Goal: Task Accomplishment & Management: Manage account settings

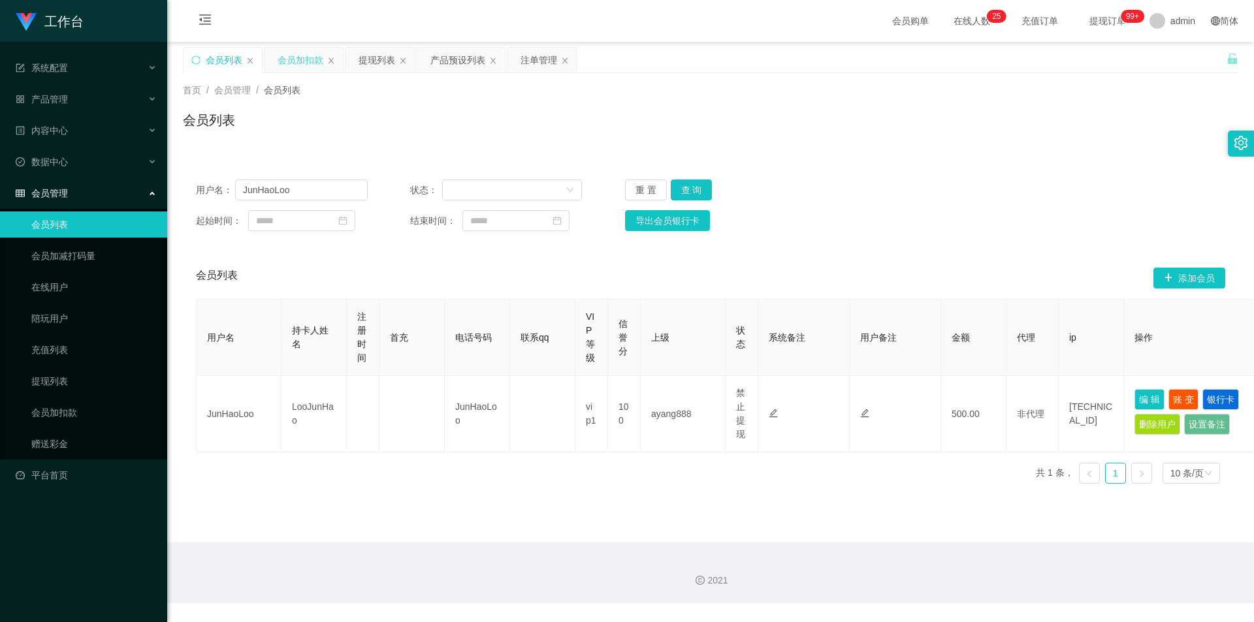
click at [304, 70] on div "会员加扣款" at bounding box center [301, 60] width 46 height 25
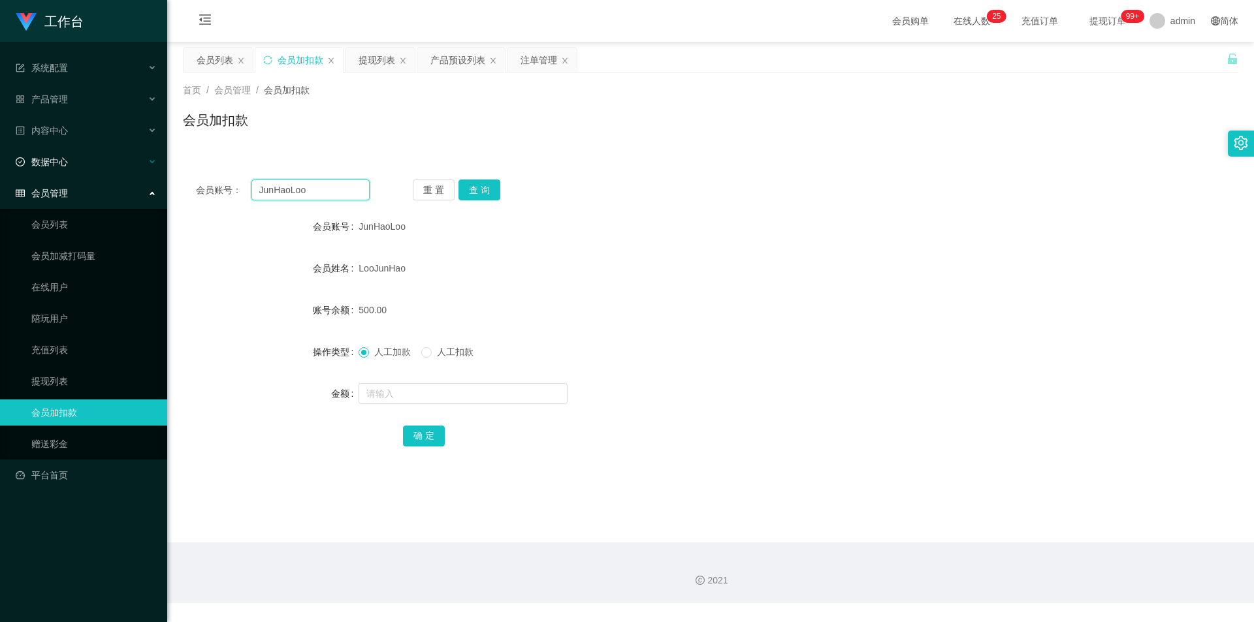
drag, startPoint x: 317, startPoint y: 195, endPoint x: 0, endPoint y: 174, distance: 318.1
click at [0, 174] on section "工作台 系统配置 系统配置列表 管理员列表 管理员分组 支付通道 产品管理 产品列表 产品预设列表 开奖记录 注单管理 即时注单 内容中心 数据中心 会员管理…" at bounding box center [627, 302] width 1254 height 604
paste input "86529156"
type input "86529156"
click at [480, 185] on button "查 询" at bounding box center [480, 190] width 42 height 21
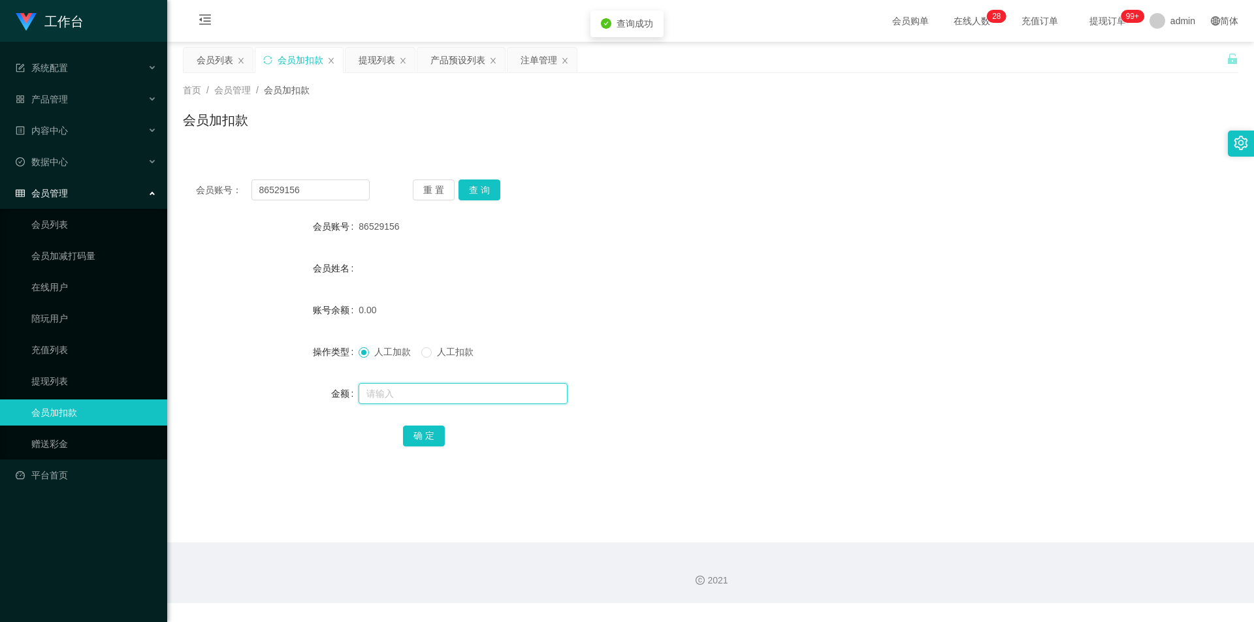
click at [404, 396] on input "text" at bounding box center [463, 393] width 209 height 21
type input "100"
click at [424, 436] on button "确 定" at bounding box center [424, 436] width 42 height 21
click at [960, 263] on div "会员姓名" at bounding box center [710, 268] width 1055 height 26
drag, startPoint x: 530, startPoint y: 61, endPoint x: 539, endPoint y: 249, distance: 189.0
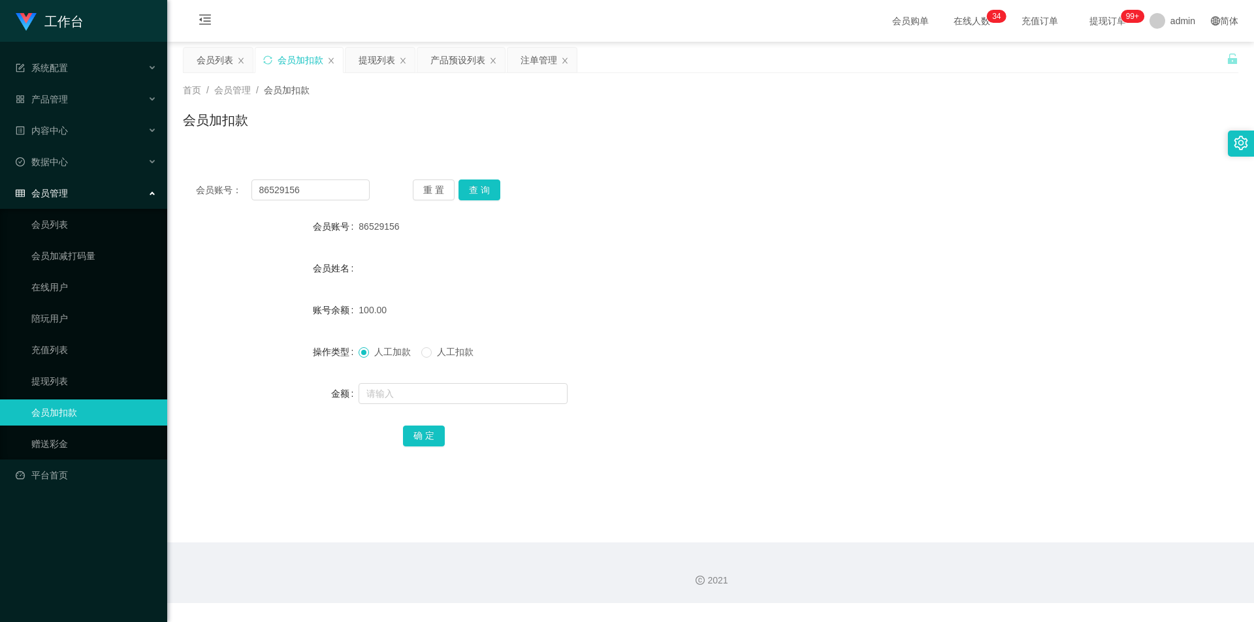
click at [530, 61] on div "注单管理" at bounding box center [539, 60] width 37 height 25
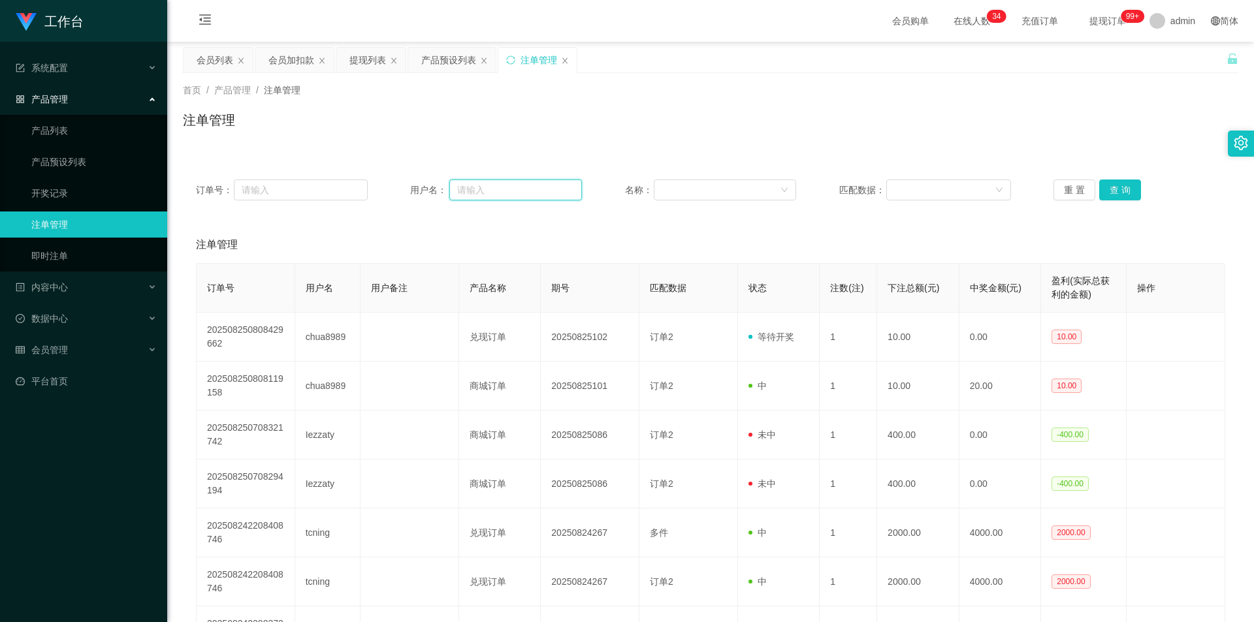
click at [502, 192] on input "text" at bounding box center [515, 190] width 133 height 21
paste input "86529156"
type input "86529156"
click at [1119, 187] on button "查 询" at bounding box center [1120, 190] width 42 height 21
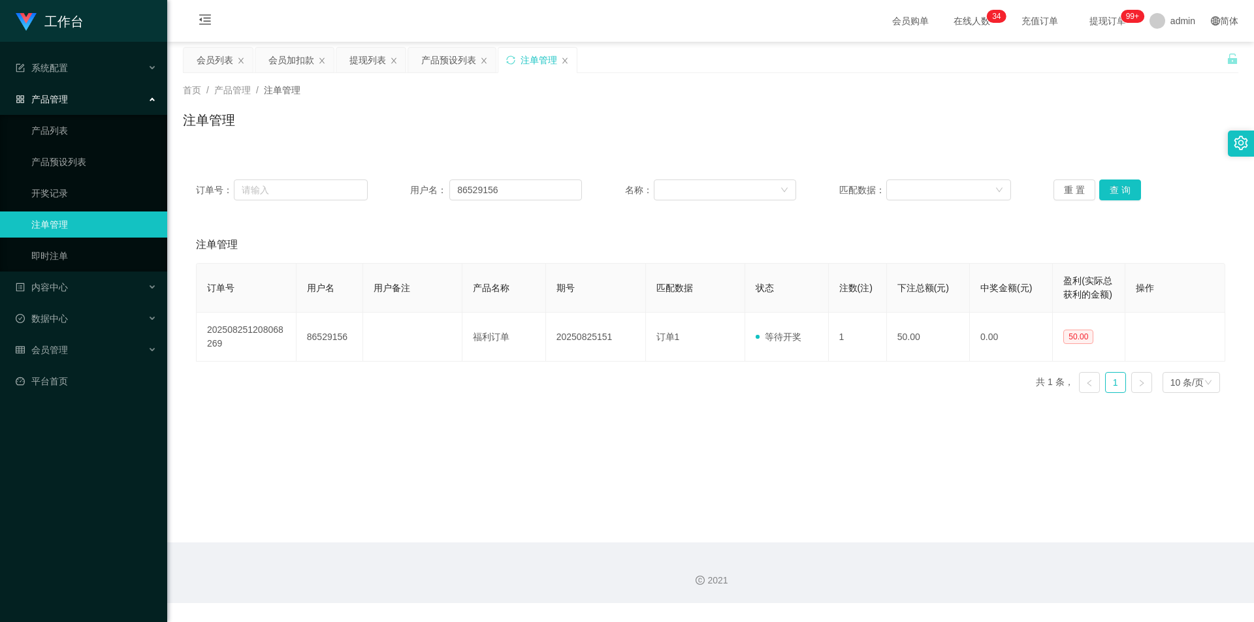
click at [1107, 107] on div "首页 / 产品管理 / 注单管理 / 注单管理" at bounding box center [710, 112] width 1055 height 57
click at [303, 59] on div "会员加扣款" at bounding box center [291, 60] width 46 height 25
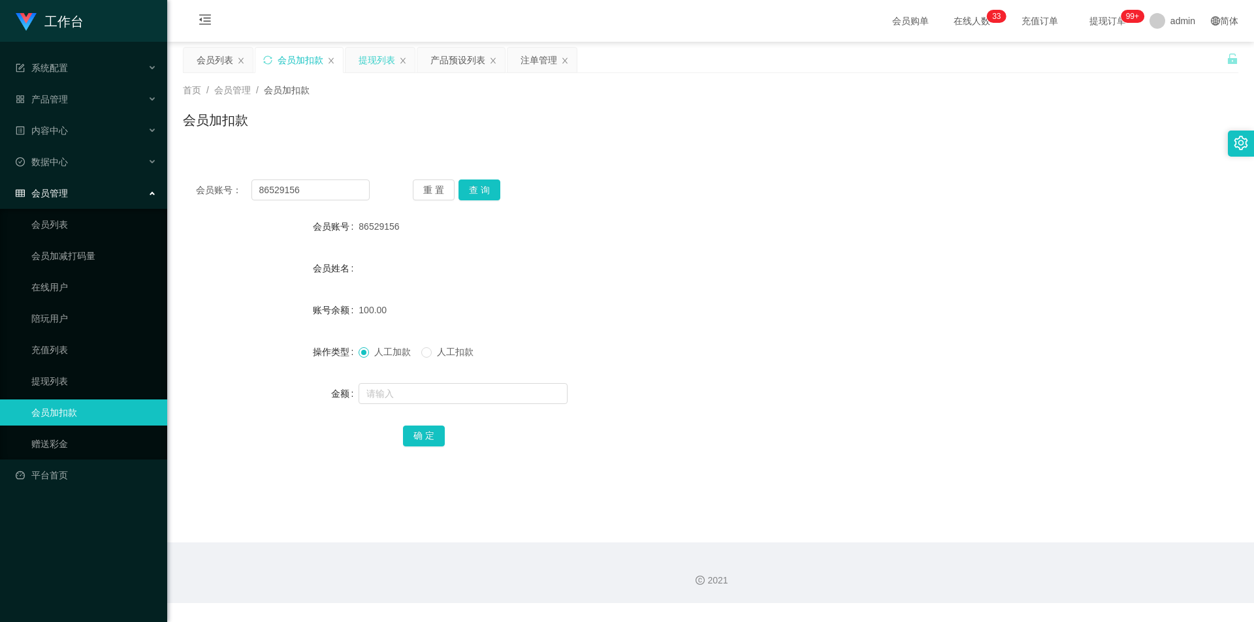
click at [369, 60] on div "提现列表" at bounding box center [377, 60] width 37 height 25
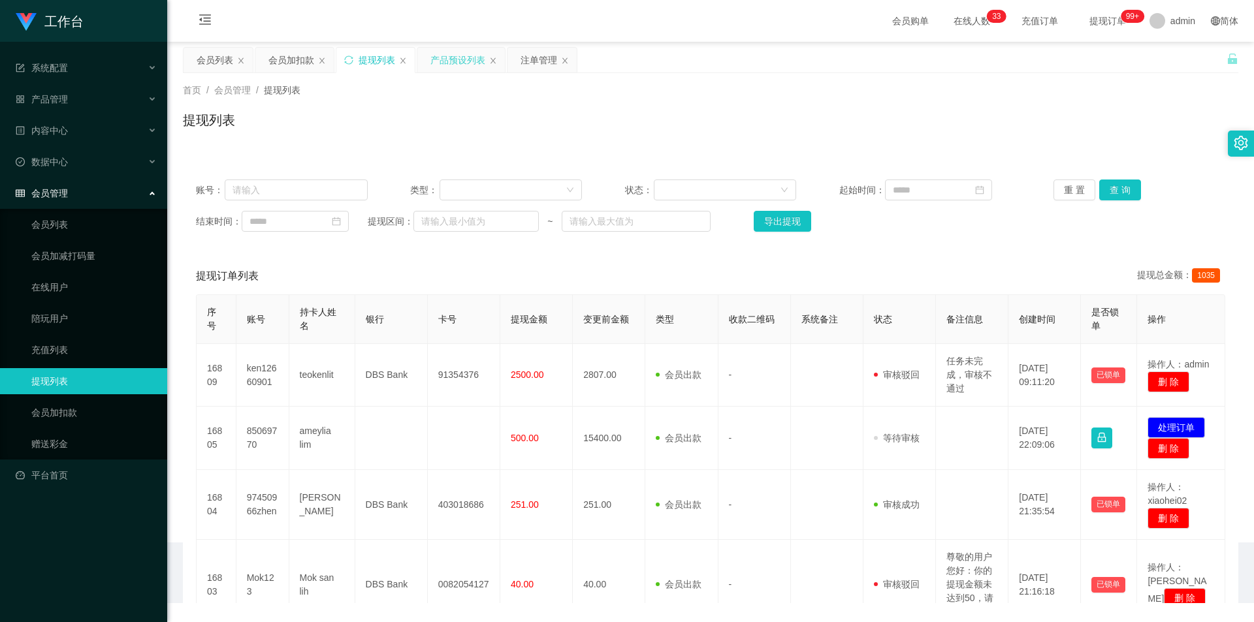
click at [447, 57] on div "产品预设列表" at bounding box center [457, 60] width 55 height 25
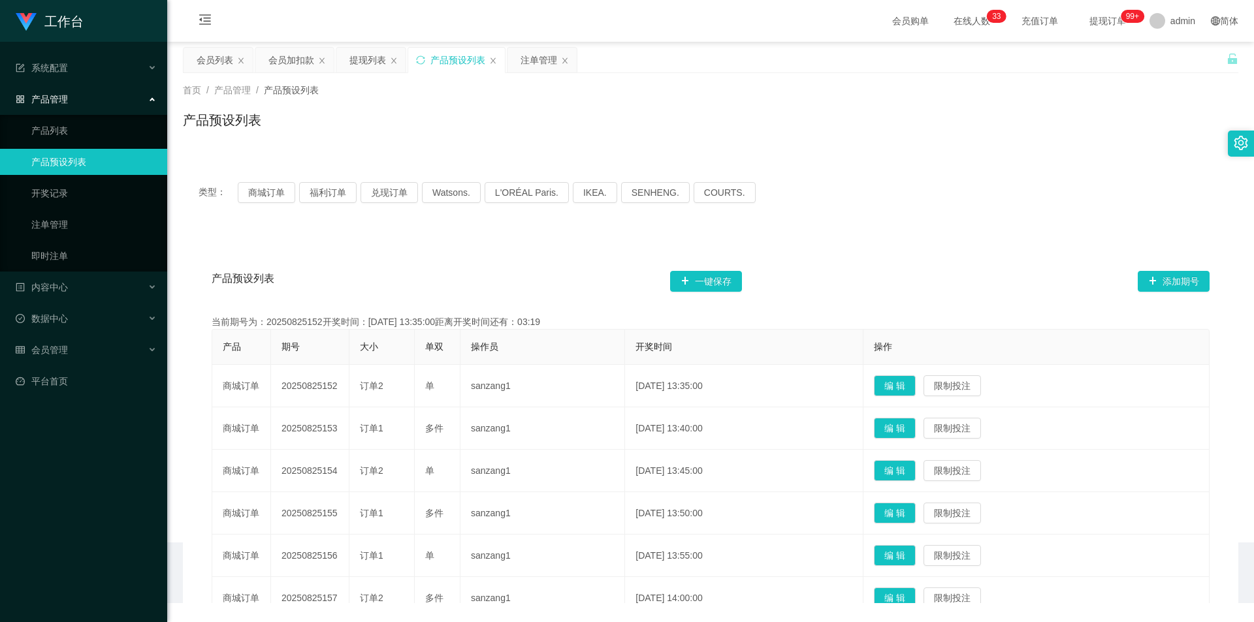
click at [524, 58] on div "注单管理" at bounding box center [539, 60] width 37 height 25
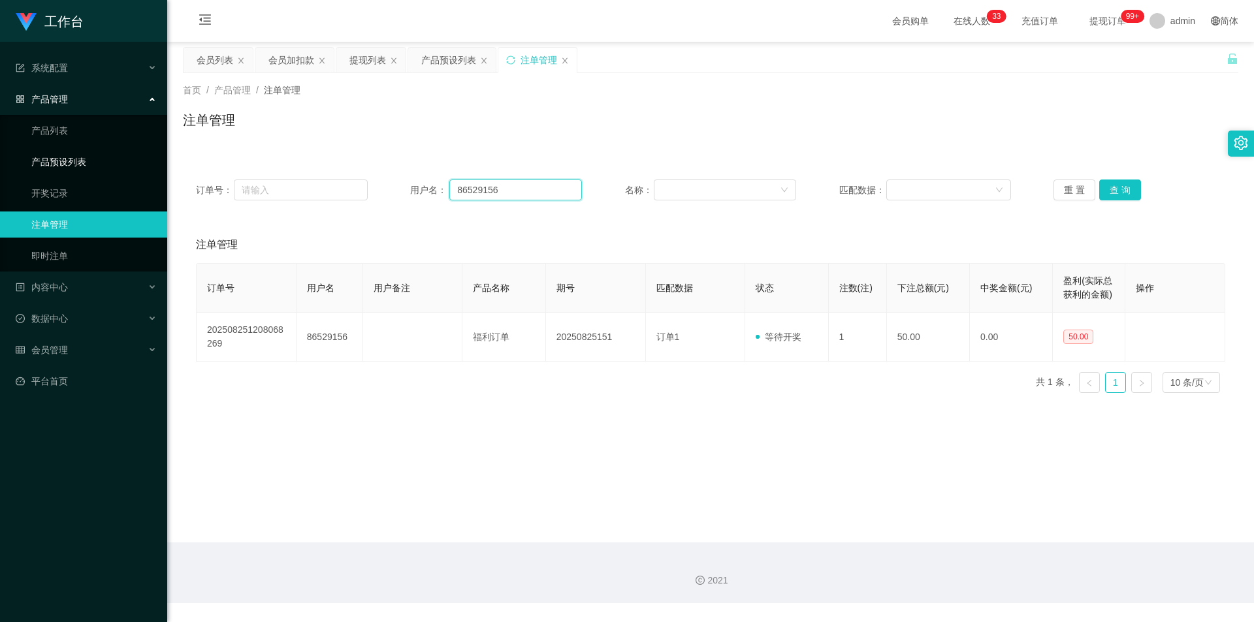
drag, startPoint x: 523, startPoint y: 187, endPoint x: 0, endPoint y: 151, distance: 524.4
click at [0, 151] on section "工作台 系统配置 系统配置列表 管理员列表 管理员分组 支付通道 产品管理 产品列表 产品预设列表 开奖记录 注单管理 即时注单 内容中心 数据中心 会员管理…" at bounding box center [627, 302] width 1254 height 604
click at [1111, 187] on button "查 询" at bounding box center [1120, 190] width 42 height 21
click at [975, 143] on div "首页 / 产品管理 / 注单管理 / 注单管理" at bounding box center [710, 112] width 1087 height 78
click at [312, 60] on div "会员加扣款" at bounding box center [291, 60] width 46 height 25
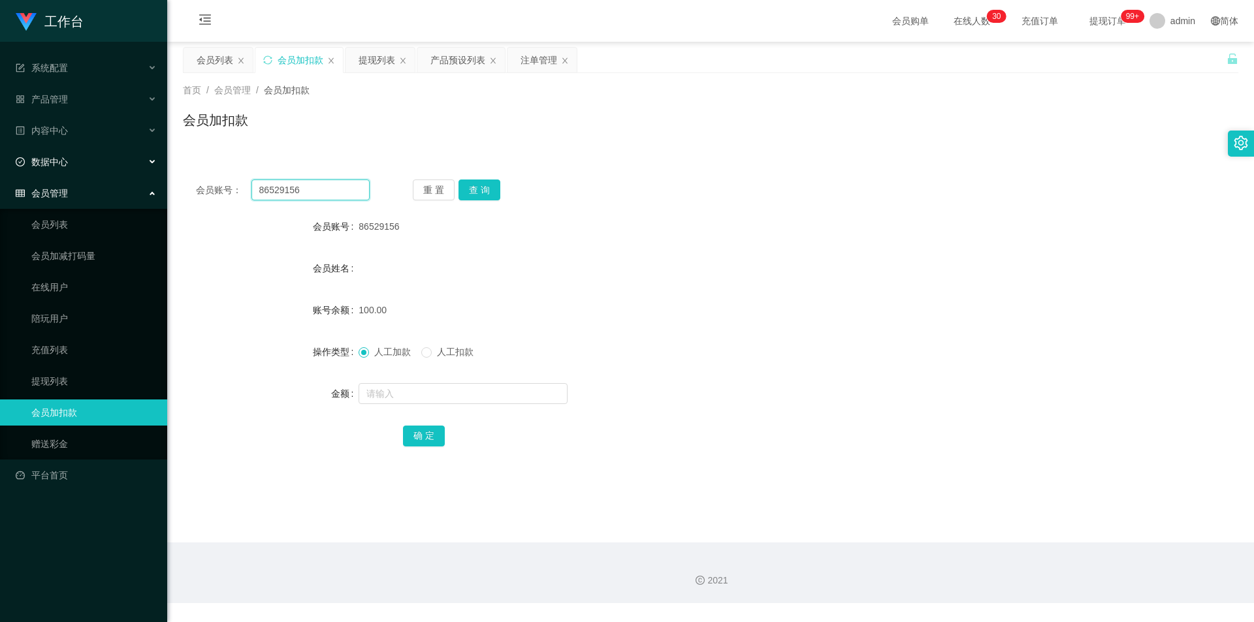
drag, startPoint x: 5, startPoint y: 175, endPoint x: 44, endPoint y: 165, distance: 41.0
click at [0, 174] on section "工作台 系统配置 系统配置列表 管理员列表 管理员分组 支付通道 产品管理 产品列表 产品预设列表 开奖记录 注单管理 即时注单 内容中心 数据中心 会员管理…" at bounding box center [627, 302] width 1254 height 604
drag, startPoint x: 513, startPoint y: 191, endPoint x: 483, endPoint y: 187, distance: 29.7
click at [511, 191] on div "重 置 查 询" at bounding box center [500, 190] width 174 height 21
click at [483, 187] on button "查 询" at bounding box center [480, 190] width 42 height 21
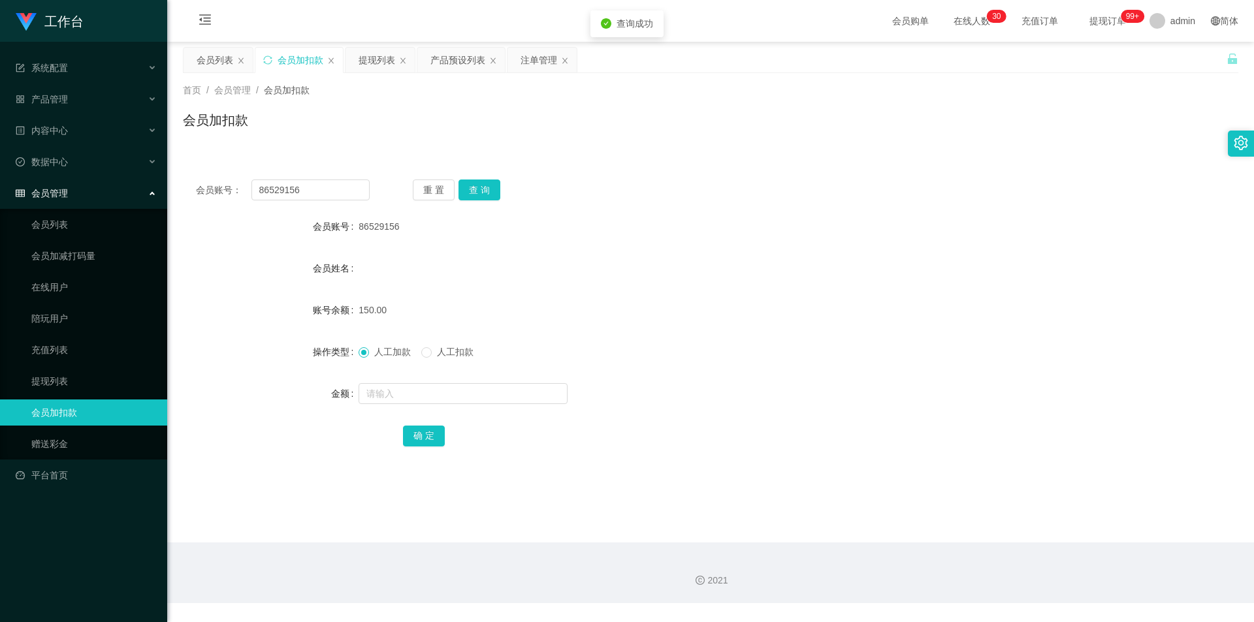
click at [933, 192] on div "会员账号： 86529156 重 置 查 询" at bounding box center [710, 190] width 1055 height 21
drag, startPoint x: 312, startPoint y: 183, endPoint x: 0, endPoint y: 158, distance: 312.5
click at [0, 158] on section "工作台 系统配置 系统配置列表 管理员列表 管理员分组 支付通道 产品管理 产品列表 产品预设列表 开奖记录 注单管理 即时注单 内容中心 数据中心 会员管理…" at bounding box center [627, 302] width 1254 height 604
click at [367, 66] on div "提现列表" at bounding box center [377, 60] width 37 height 25
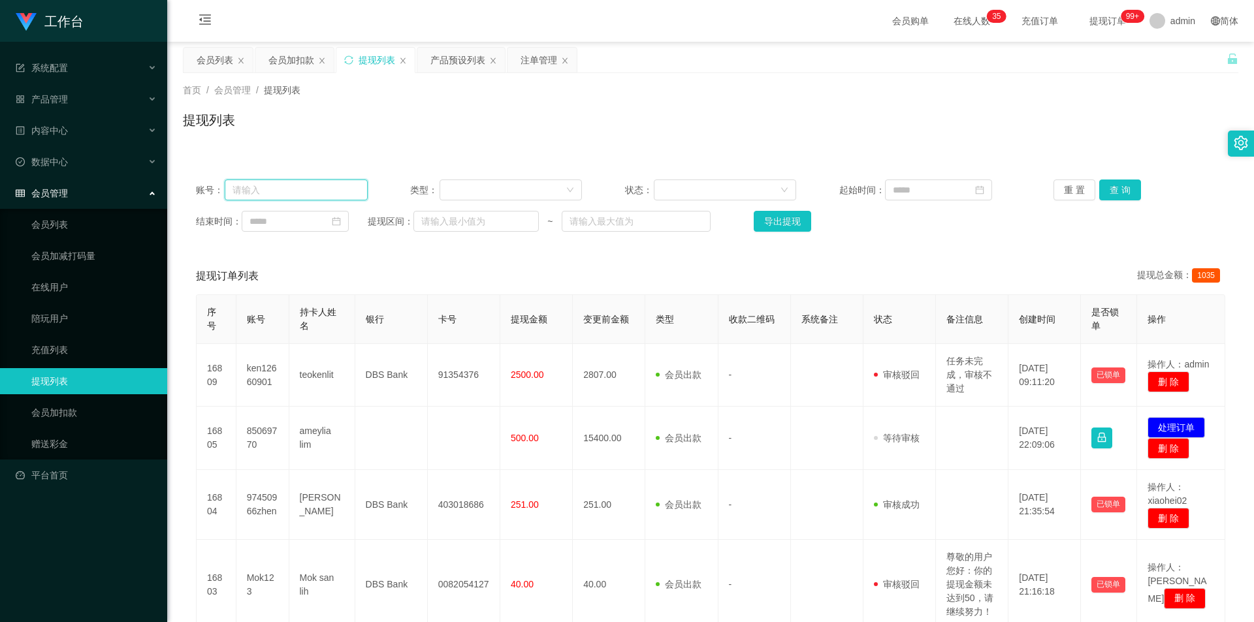
click at [314, 191] on input "text" at bounding box center [296, 190] width 143 height 21
paste input "86529156"
type input "86529156"
click at [1113, 192] on button "查 询" at bounding box center [1120, 190] width 42 height 21
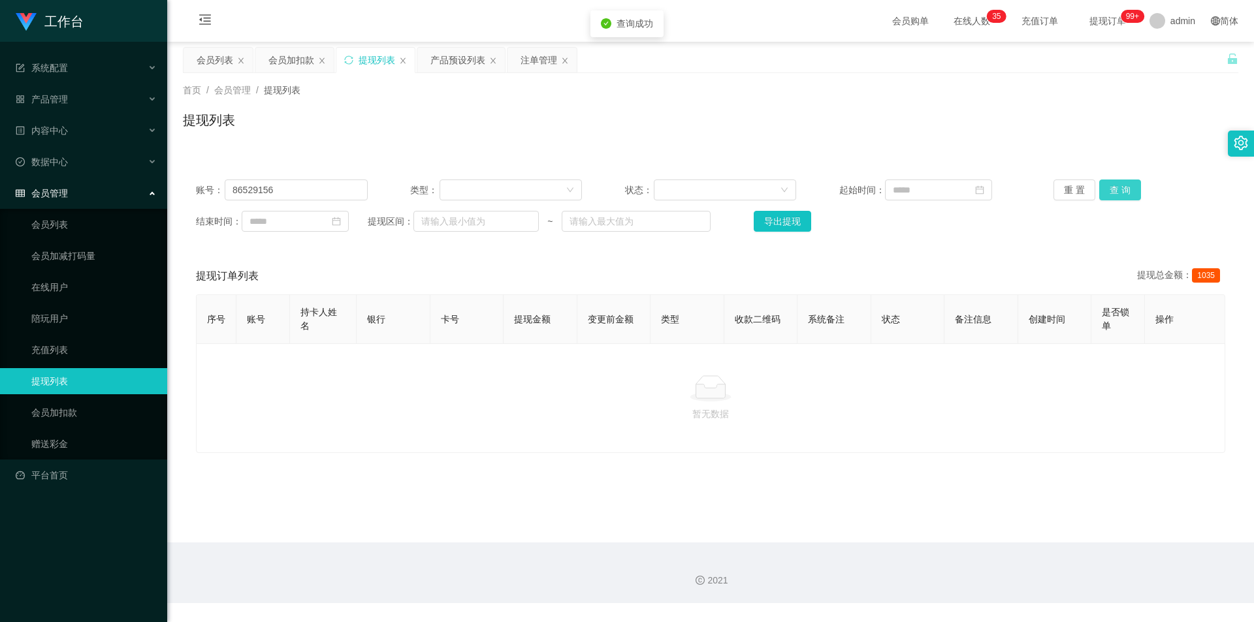
click at [1113, 189] on button "查 询" at bounding box center [1120, 190] width 42 height 21
drag, startPoint x: 1136, startPoint y: 131, endPoint x: 1164, endPoint y: 8, distance: 126.0
click at [1137, 129] on div "提现列表" at bounding box center [710, 125] width 1055 height 30
drag, startPoint x: 302, startPoint y: 185, endPoint x: 40, endPoint y: 179, distance: 262.0
click at [40, 179] on section "工作台 系统配置 系统配置列表 管理员列表 管理员分组 支付通道 产品管理 产品列表 产品预设列表 开奖记录 注单管理 即时注单 内容中心 数据中心 会员管理…" at bounding box center [627, 302] width 1254 height 604
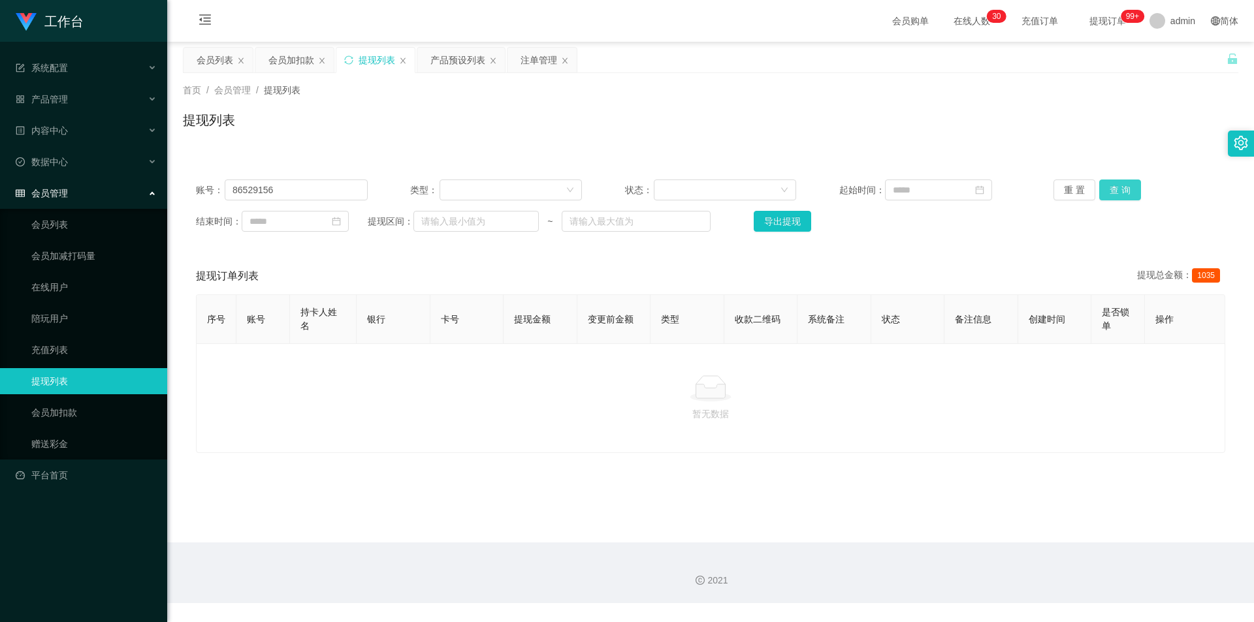
click at [1102, 190] on button "查 询" at bounding box center [1120, 190] width 42 height 21
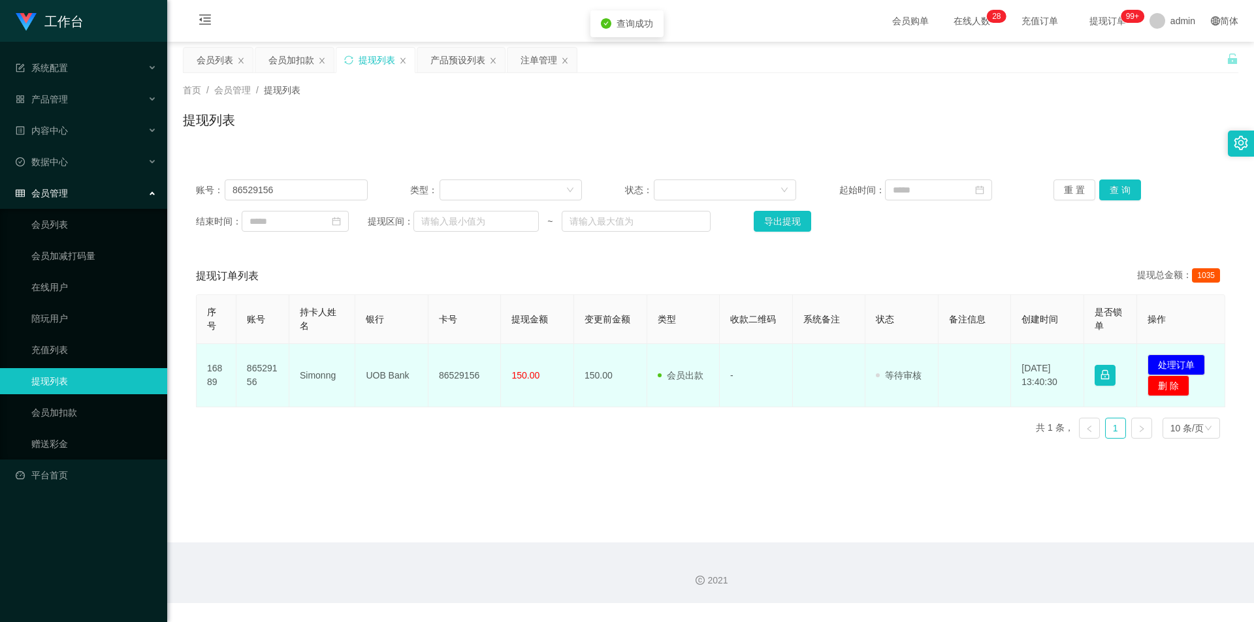
click at [465, 375] on td "86529156" at bounding box center [464, 375] width 73 height 63
copy td "86529156"
click at [1180, 362] on button "处理订单" at bounding box center [1176, 365] width 57 height 21
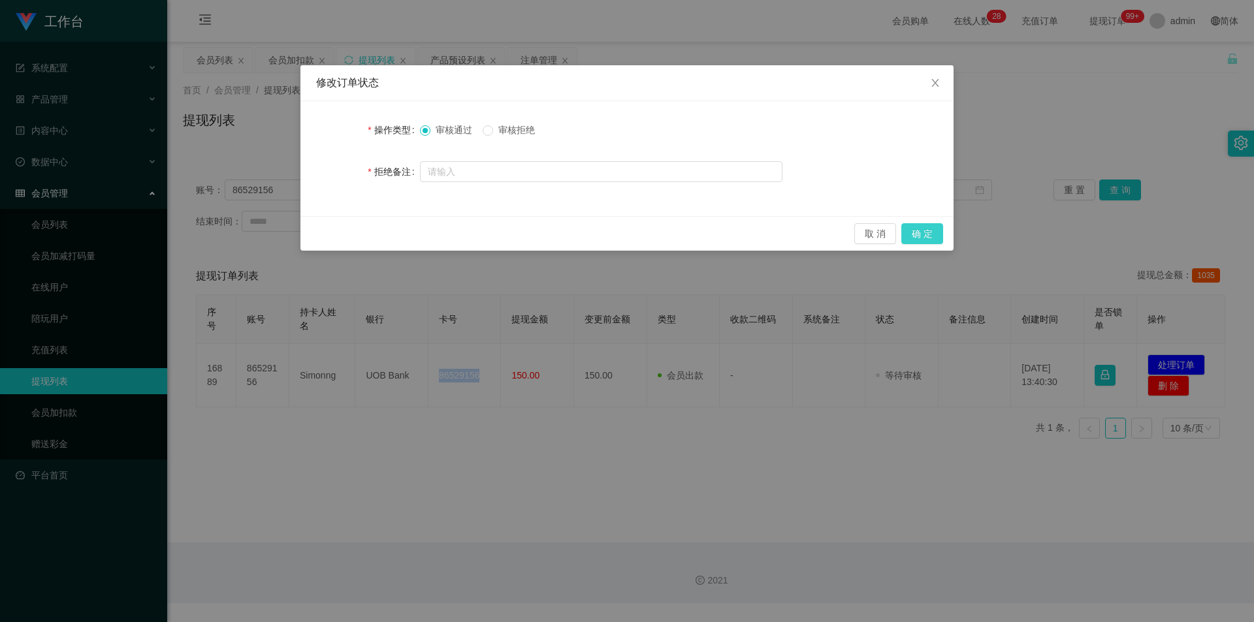
click at [917, 233] on button "确 定" at bounding box center [922, 233] width 42 height 21
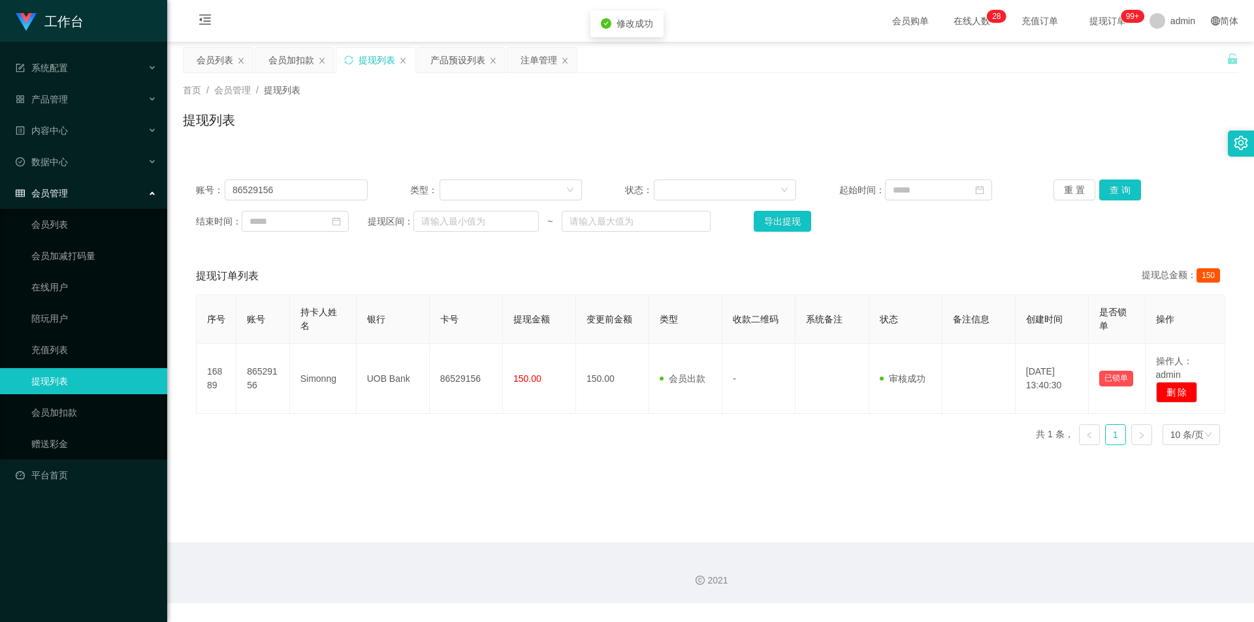
drag, startPoint x: 1068, startPoint y: 152, endPoint x: 1074, endPoint y: 146, distance: 8.8
click at [1069, 150] on div "首页 / 会员管理 / 提现列表 / 提现列表 账号： 86529156 类型： 状态： 起始时间： 重 置 查 询 结束时间： 提现区间： ~ 导出提现 提…" at bounding box center [710, 264] width 1055 height 383
drag, startPoint x: 272, startPoint y: 55, endPoint x: 284, endPoint y: 92, distance: 39.0
click at [272, 55] on div "会员加扣款" at bounding box center [291, 60] width 46 height 25
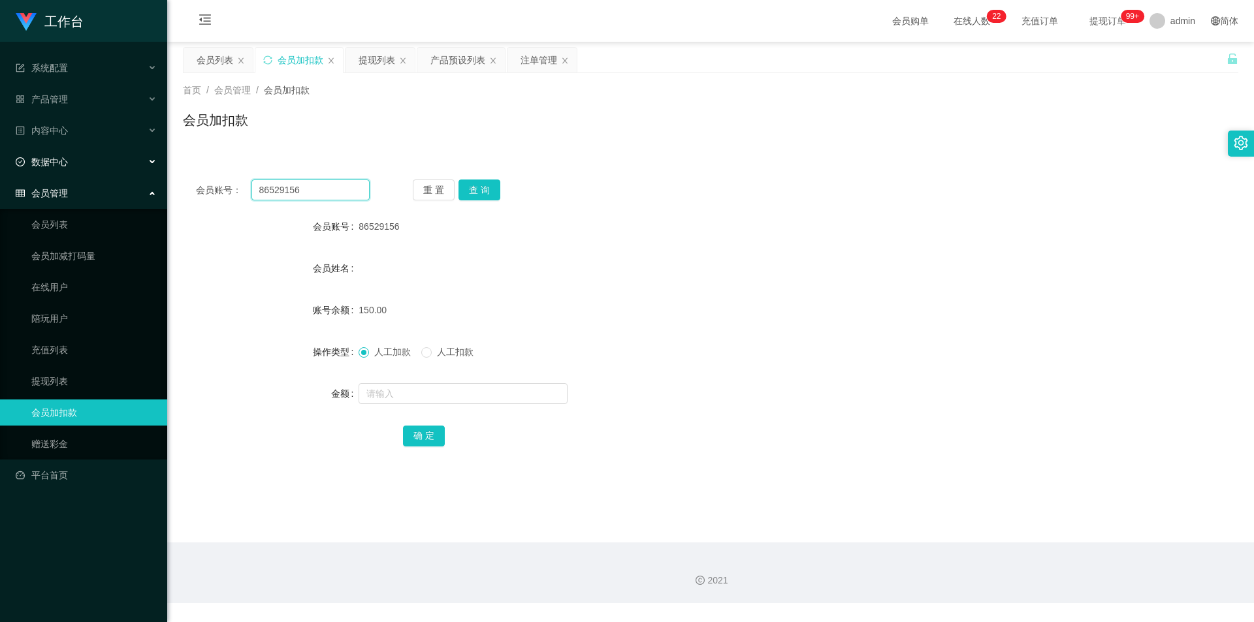
drag, startPoint x: 307, startPoint y: 193, endPoint x: 0, endPoint y: 165, distance: 308.3
click at [0, 165] on section "工作台 系统配置 系统配置列表 管理员列表 管理员分组 支付通道 产品管理 产品列表 产品预设列表 开奖记录 注单管理 即时注单 内容中心 数据中心 会员管理…" at bounding box center [627, 302] width 1254 height 604
paste input "ash"
type input "ash"
click at [483, 193] on button "查 询" at bounding box center [480, 190] width 42 height 21
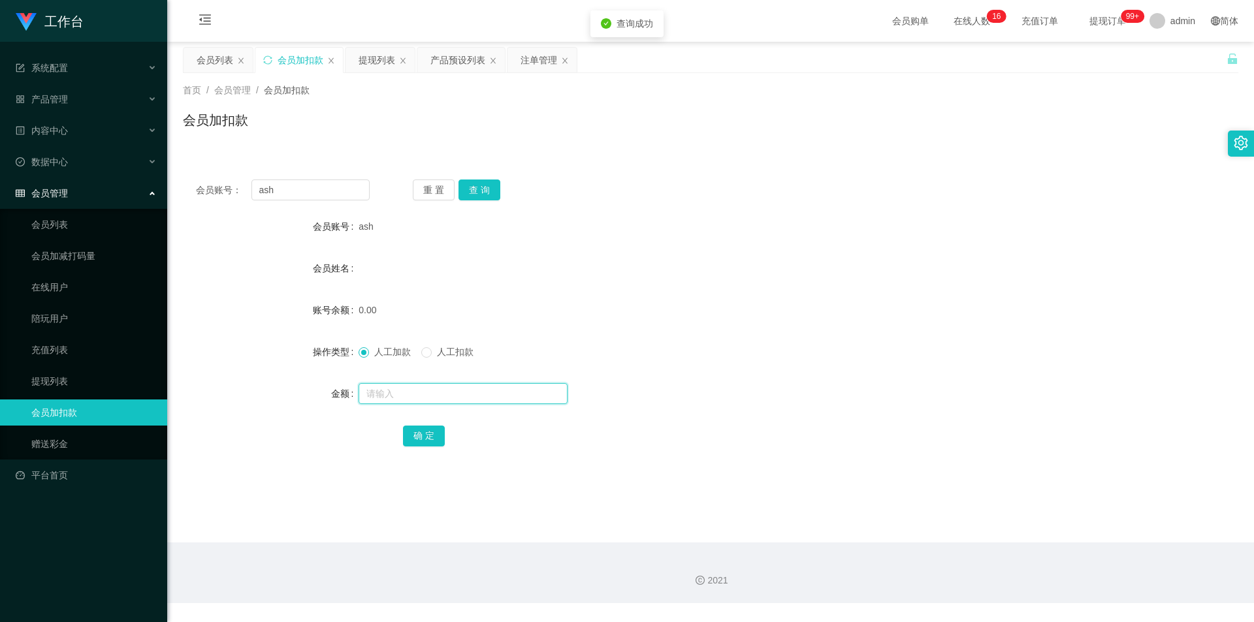
click at [381, 389] on input "text" at bounding box center [463, 393] width 209 height 21
type input "100"
click at [436, 443] on button "确 定" at bounding box center [424, 436] width 42 height 21
drag, startPoint x: 842, startPoint y: 239, endPoint x: 953, endPoint y: 151, distance: 141.8
click at [842, 239] on div "ash" at bounding box center [667, 227] width 616 height 26
